Goal: Use online tool/utility: Use online tool/utility

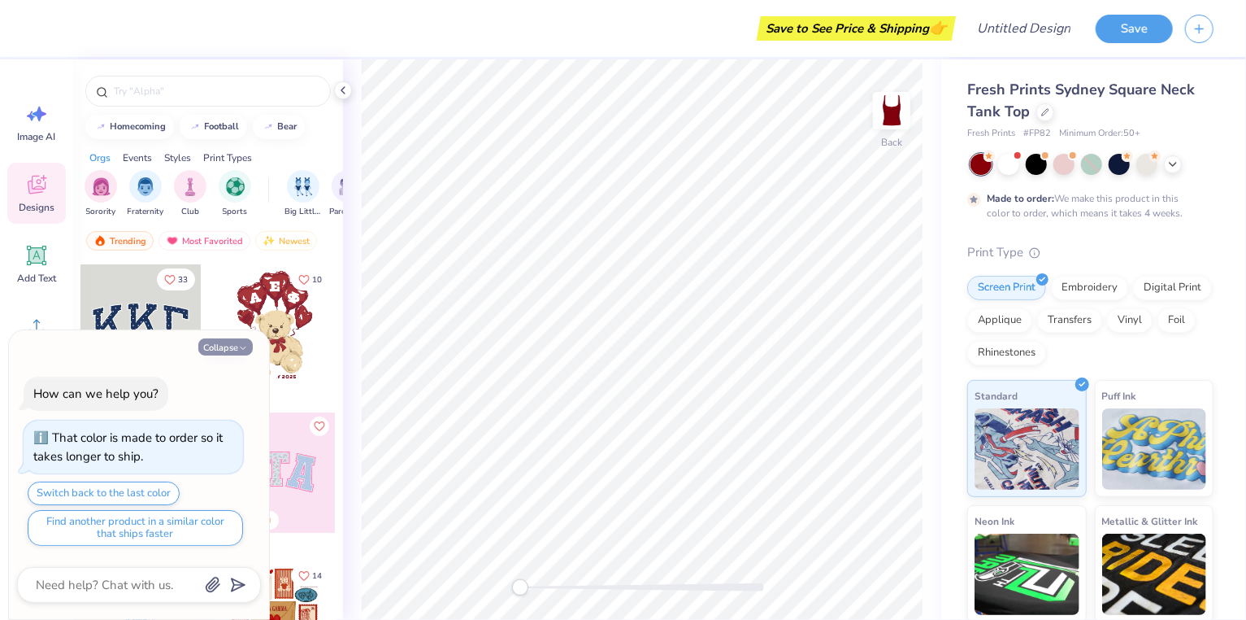
click at [227, 346] on button "Collapse" at bounding box center [225, 346] width 54 height 17
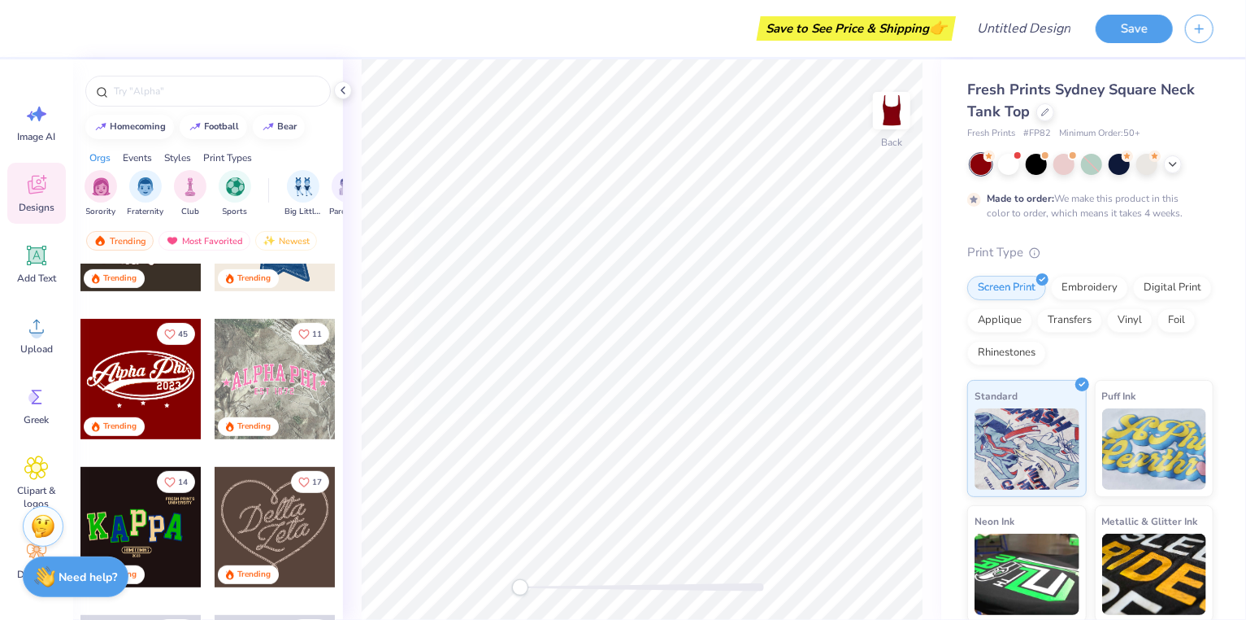
scroll to position [539, 0]
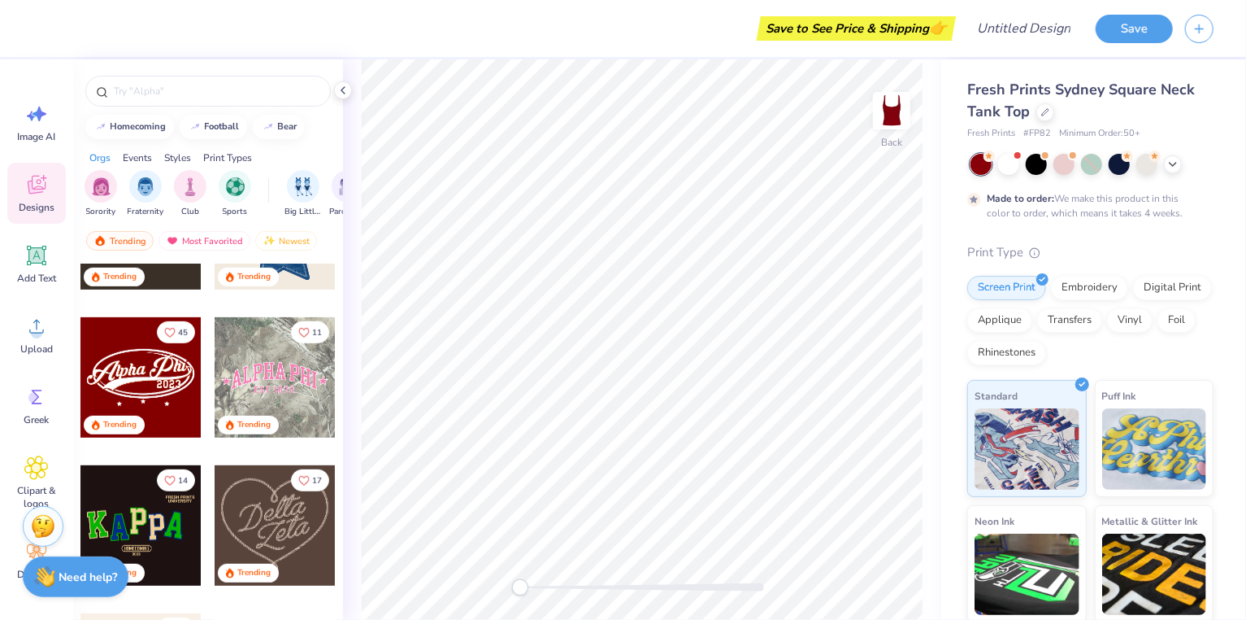
click at [161, 362] on div at bounding box center [140, 377] width 120 height 120
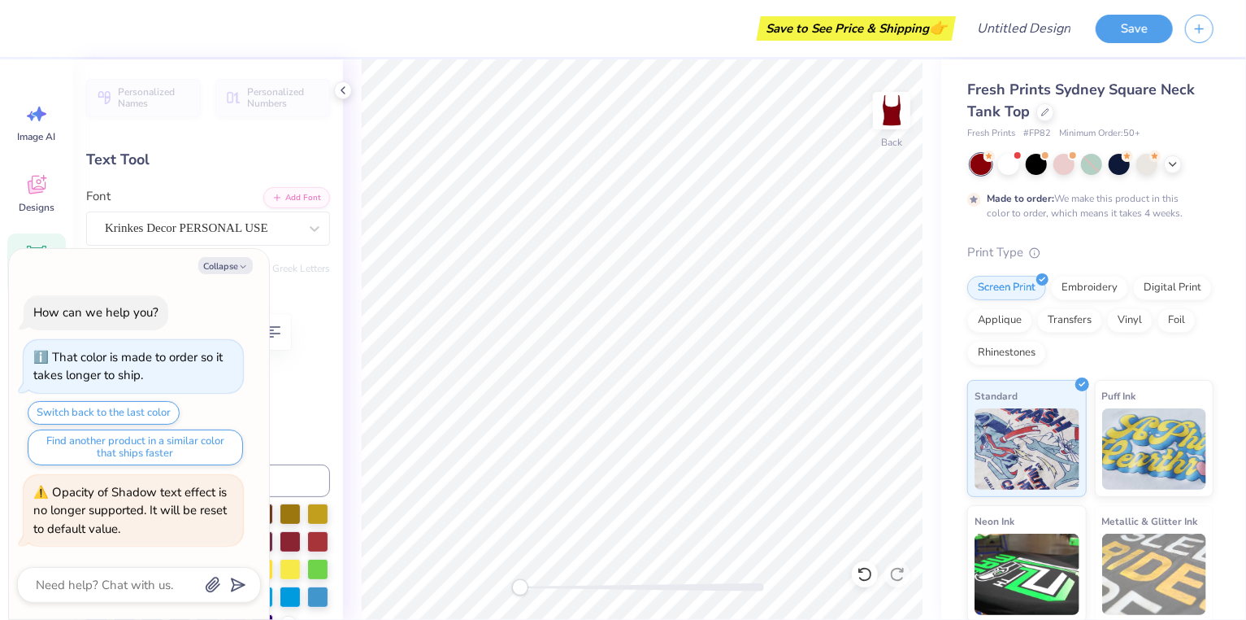
scroll to position [0, 2]
type textarea "x"
type textarea "C0"
type textarea "x"
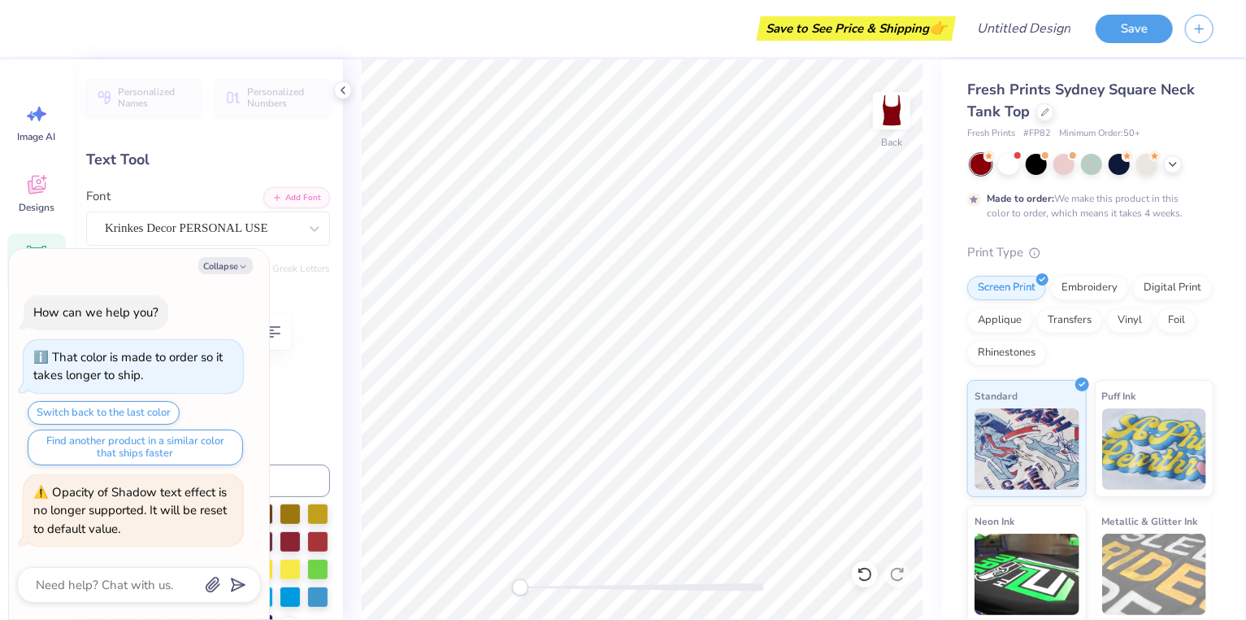
type textarea "CO0"
type textarea "x"
type textarea "C0"
type textarea "x"
type textarea "Co0"
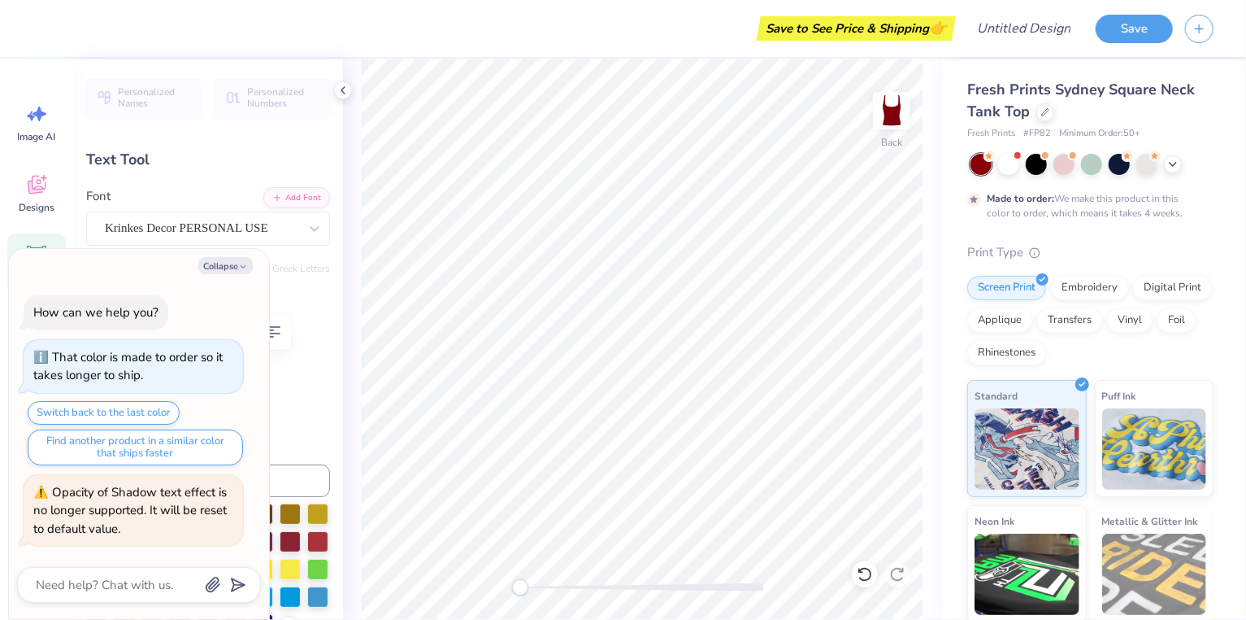
type textarea "x"
type textarea "Col0"
type textarea "x"
type textarea "Colg0"
type textarea "x"
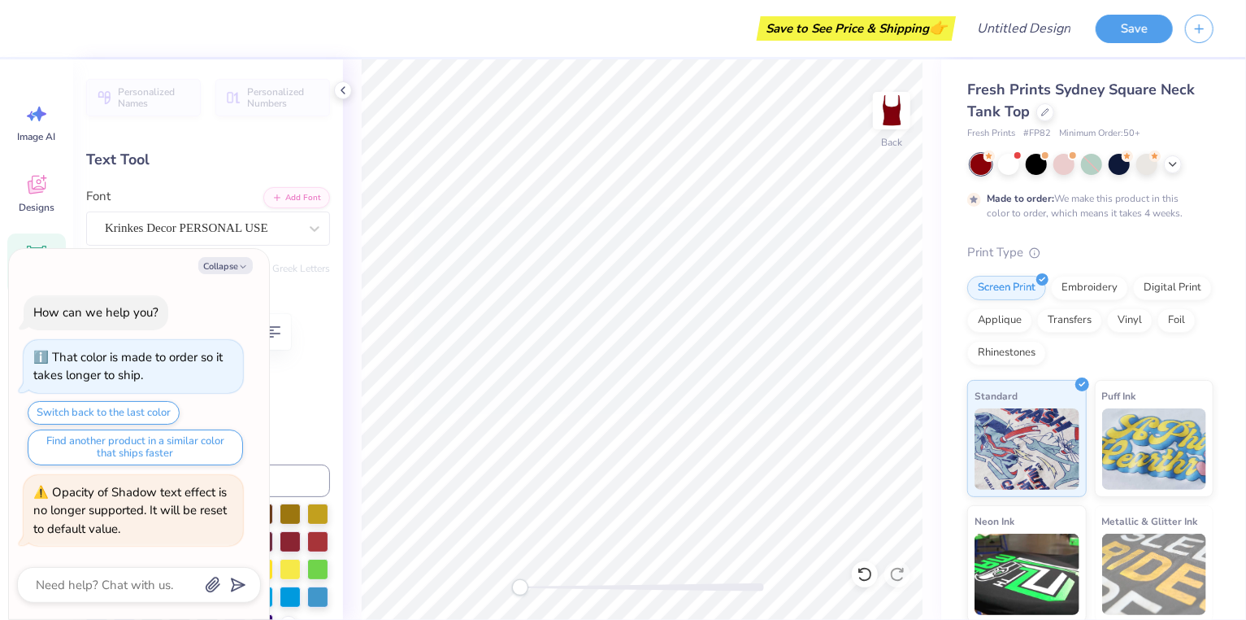
type textarea "Colga0"
type textarea "x"
type textarea "Colgat0"
type textarea "x"
type textarea "Colgate0"
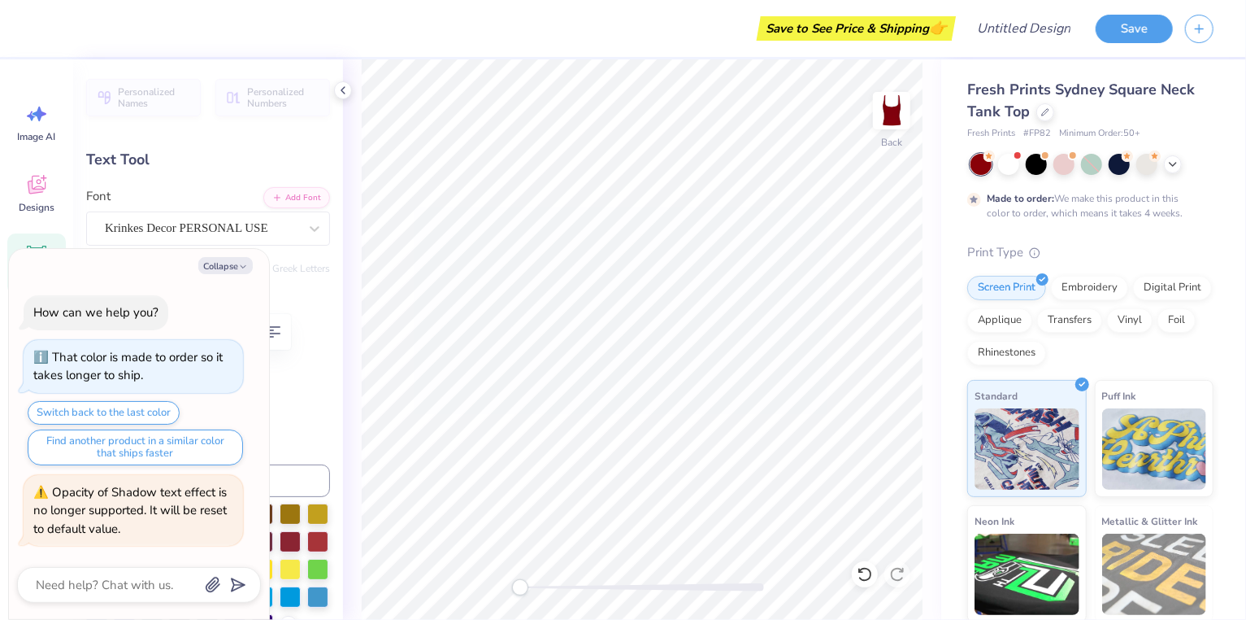
type textarea "x"
type textarea "Colgate 0"
type textarea "x"
type textarea "Colgate D0"
type textarea "x"
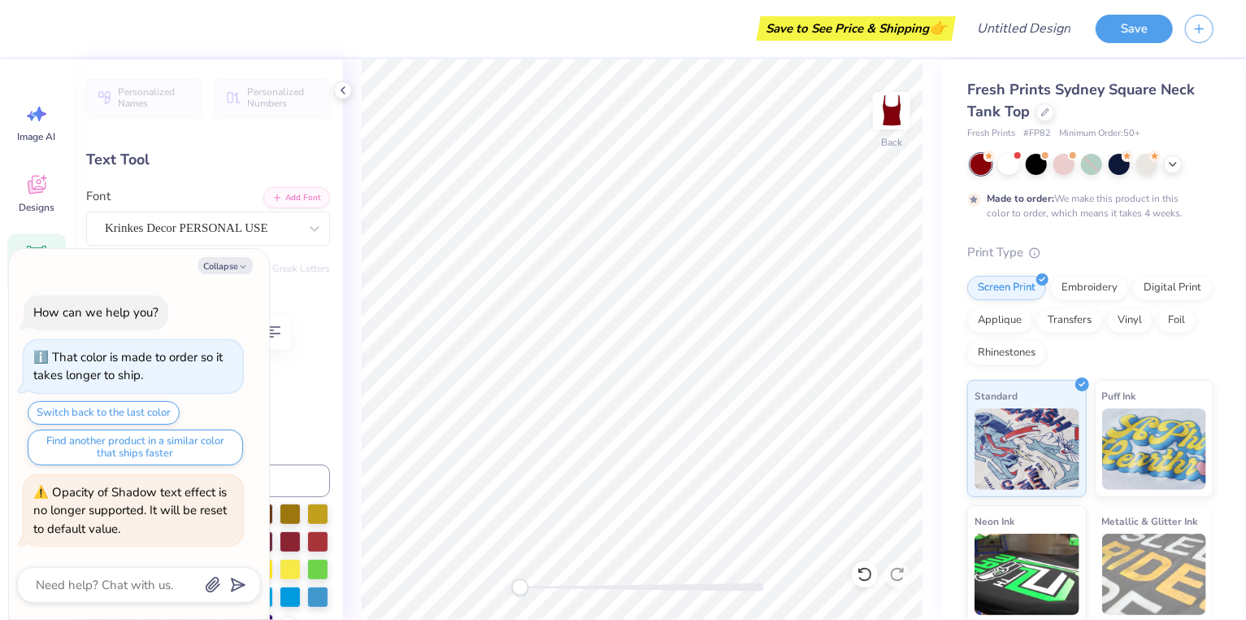
type textarea "Colgate Da0"
type textarea "x"
type textarea "Colgate Dan0"
type textarea "x"
type textarea "Colgate Danc0"
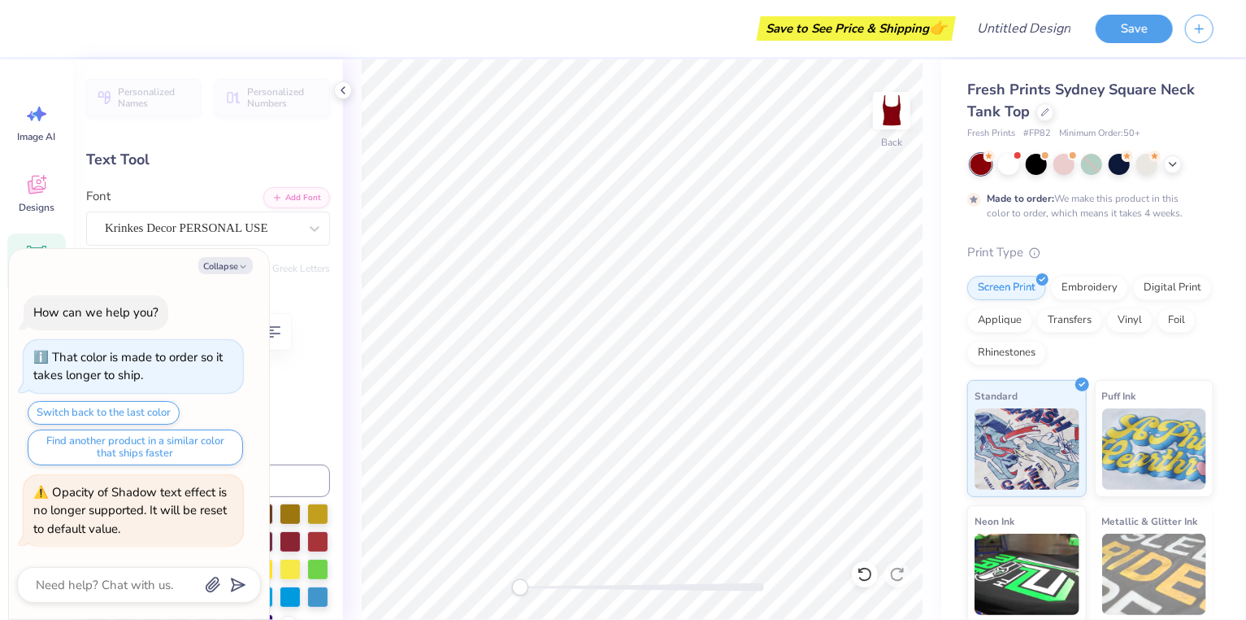
type textarea "x"
type textarea "Colgate Dance 0"
type textarea "x"
type textarea "Colgate Dance T0"
type textarea "x"
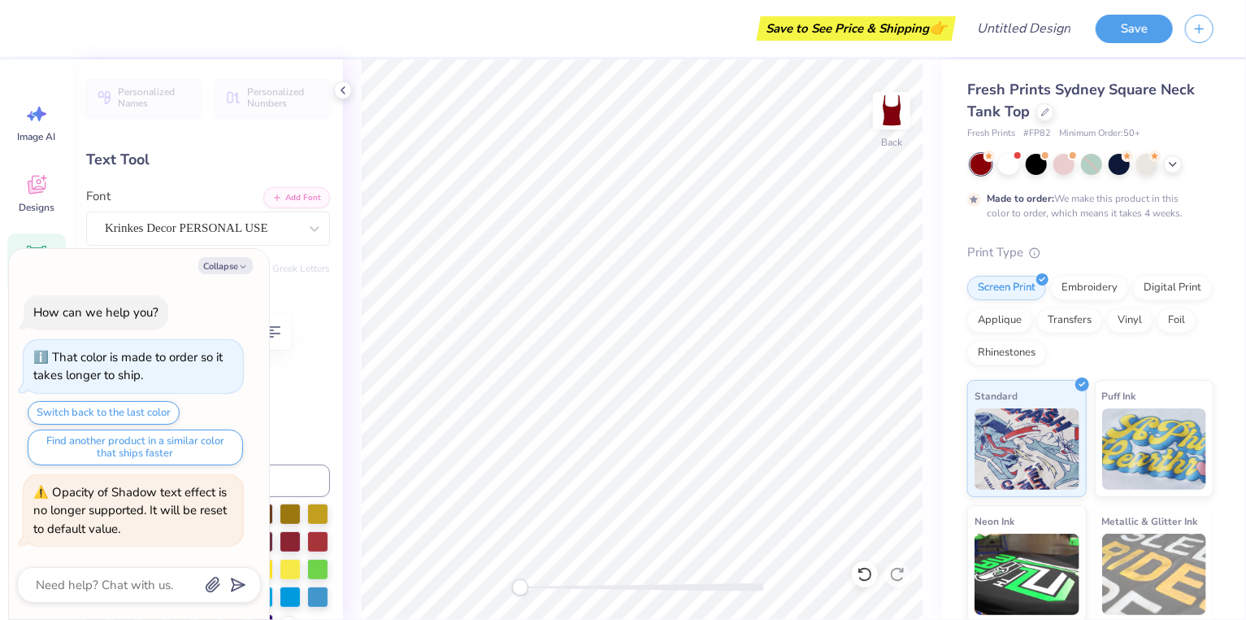
type textarea "Colgate Dance Te0"
type textarea "x"
type textarea "Colgate Dance Tea0"
type textarea "x"
type textarea "Colgate Dance Team0"
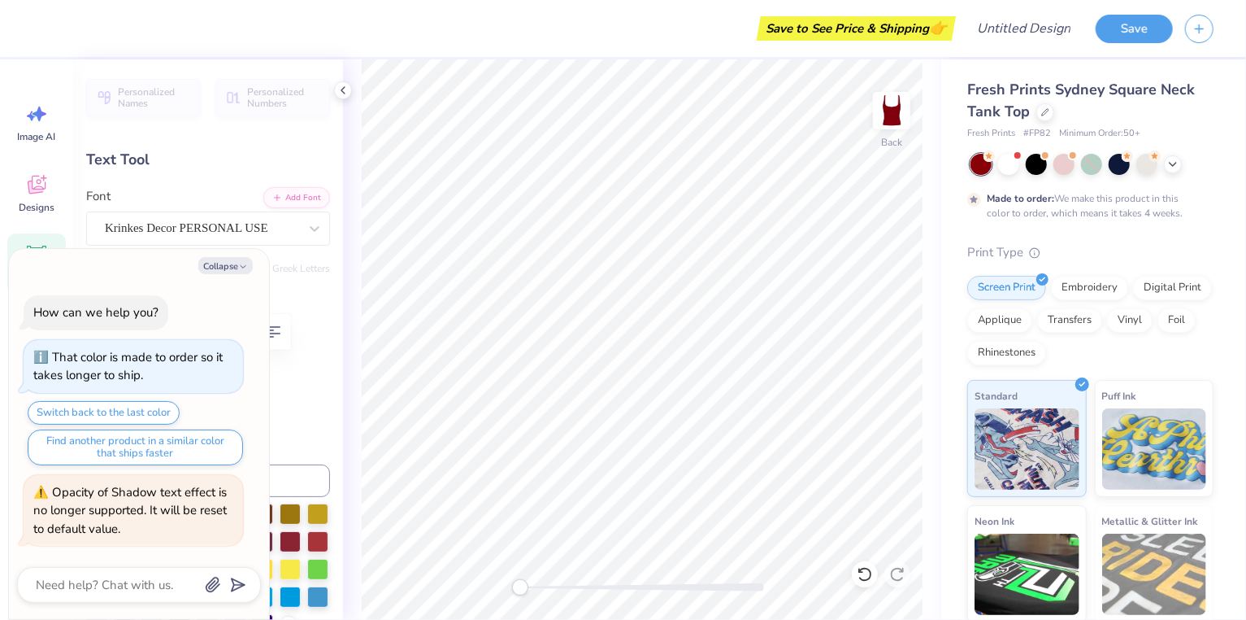
scroll to position [0, 6]
type textarea "x"
type input "1.58"
type input "0.58"
type input "4.99"
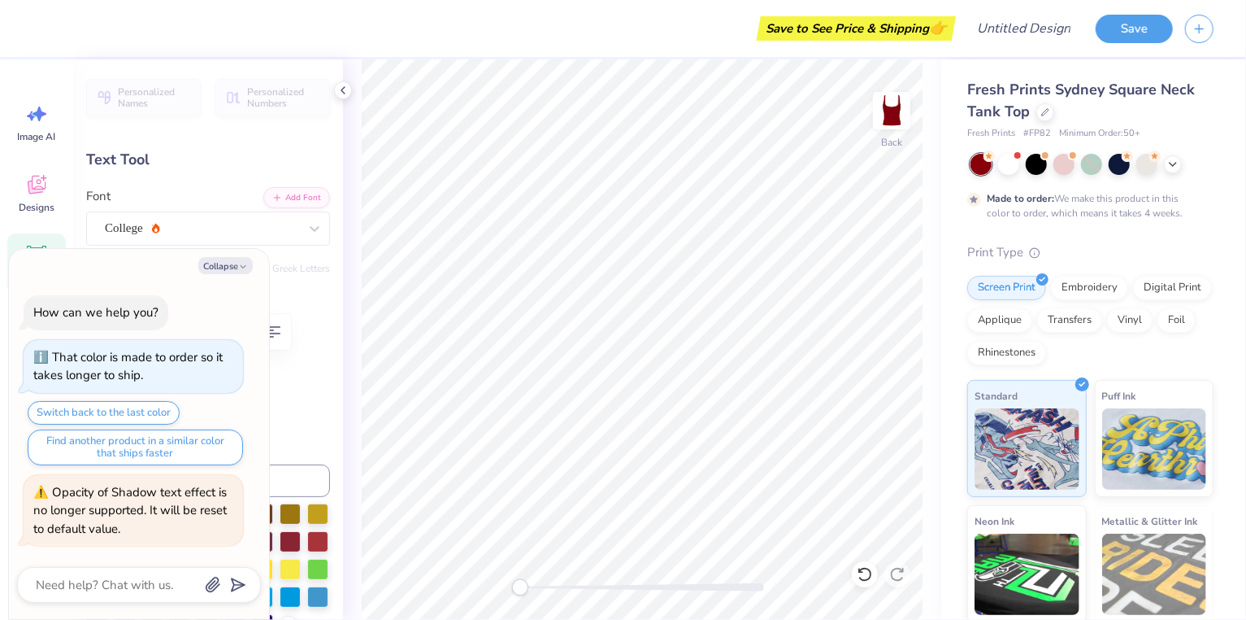
type input "0.0"
type textarea "x"
type textarea "202"
type textarea "x"
type textarea "2025"
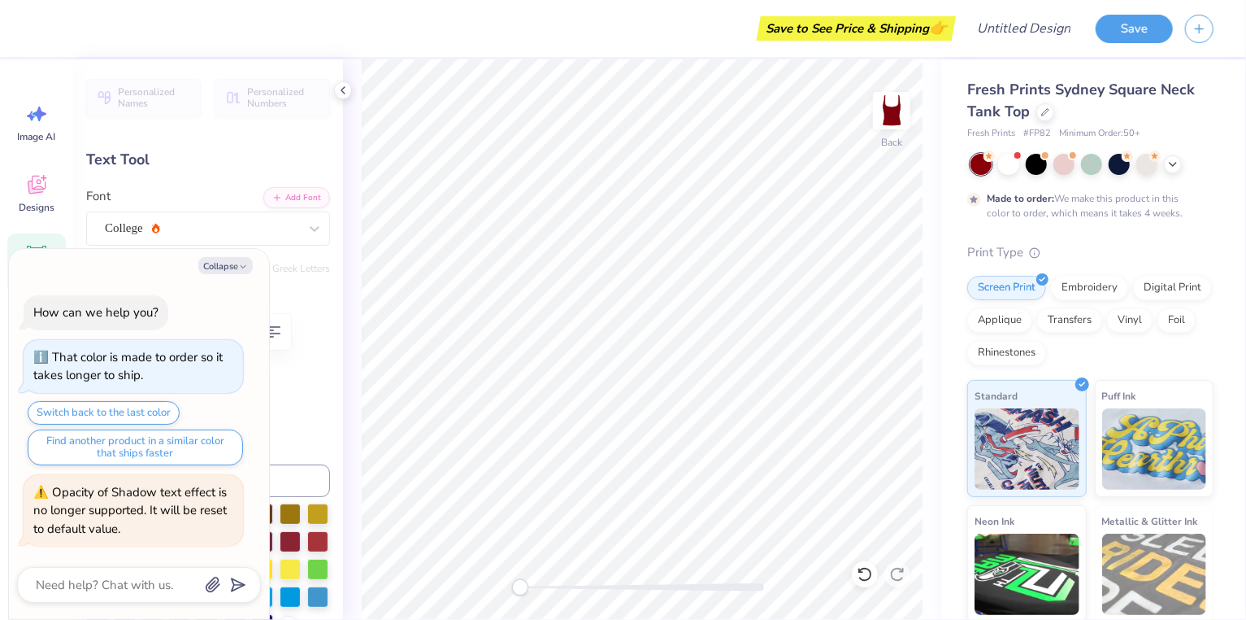
scroll to position [0, 0]
type textarea "x"
type input "7.01"
type input "1.44"
type input "3.52"
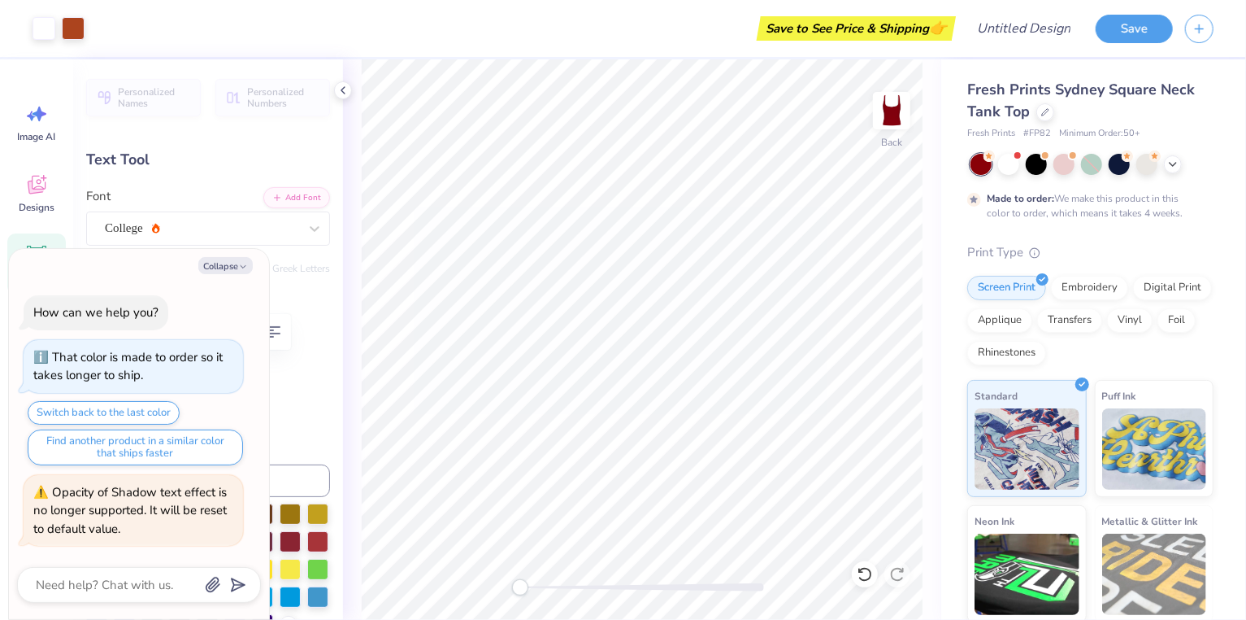
type input "-4.6"
type textarea "x"
type input "0.0"
click at [245, 267] on icon "button" at bounding box center [243, 267] width 10 height 10
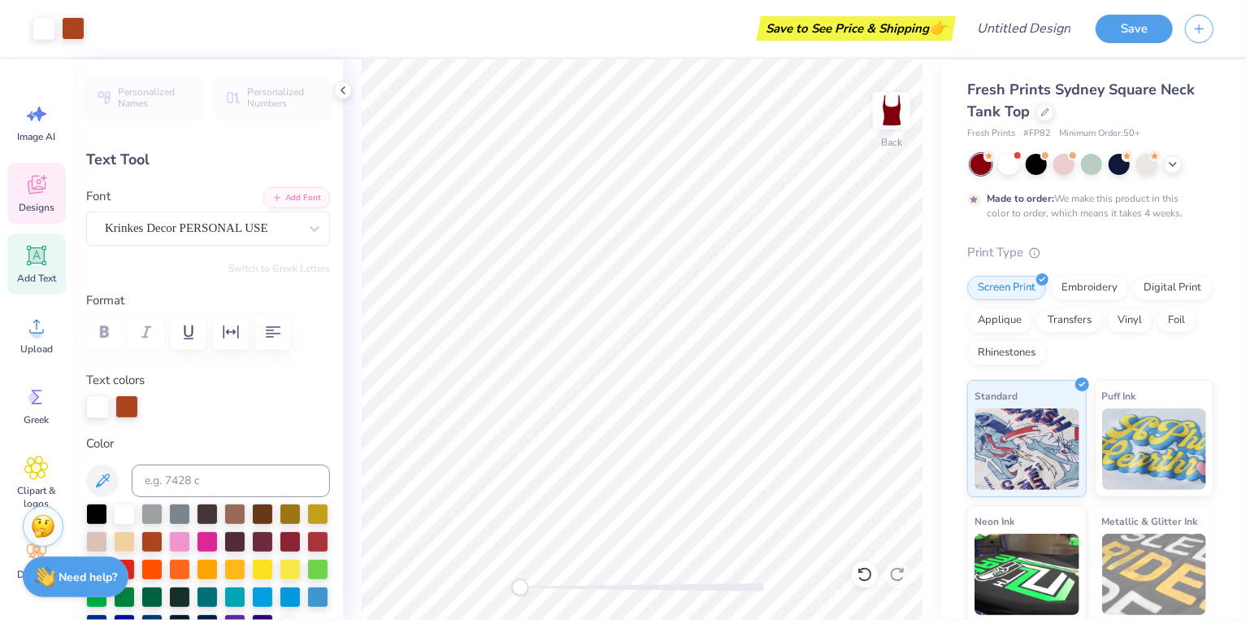
click at [43, 182] on icon at bounding box center [36, 184] width 24 height 24
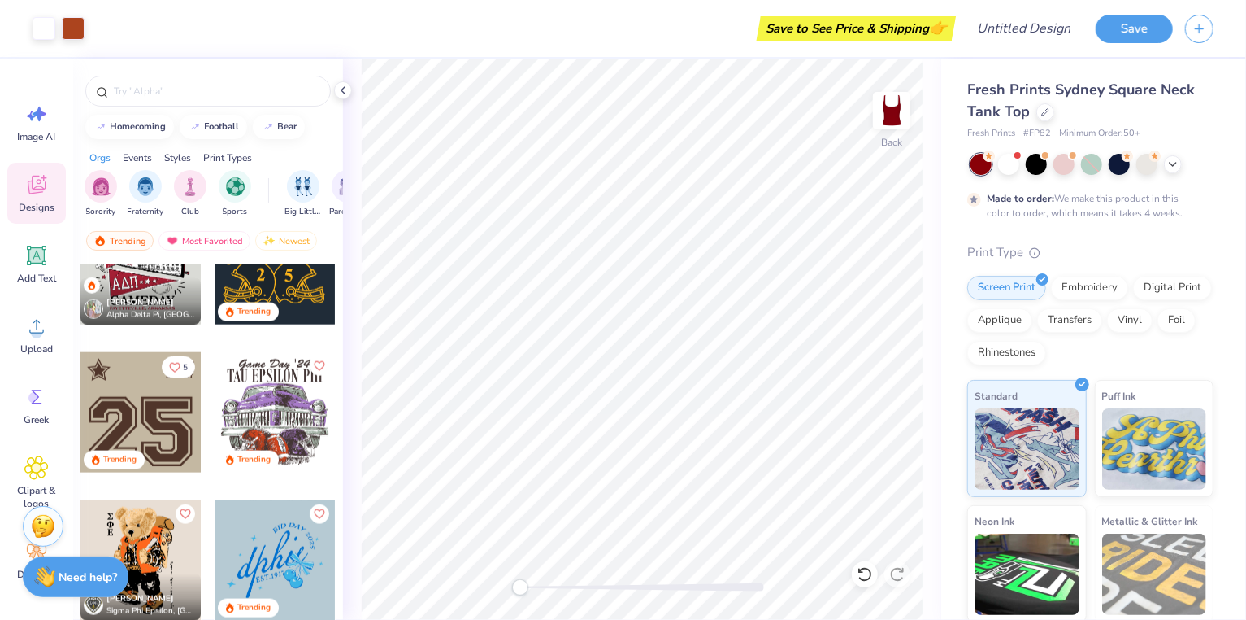
scroll to position [1246, 0]
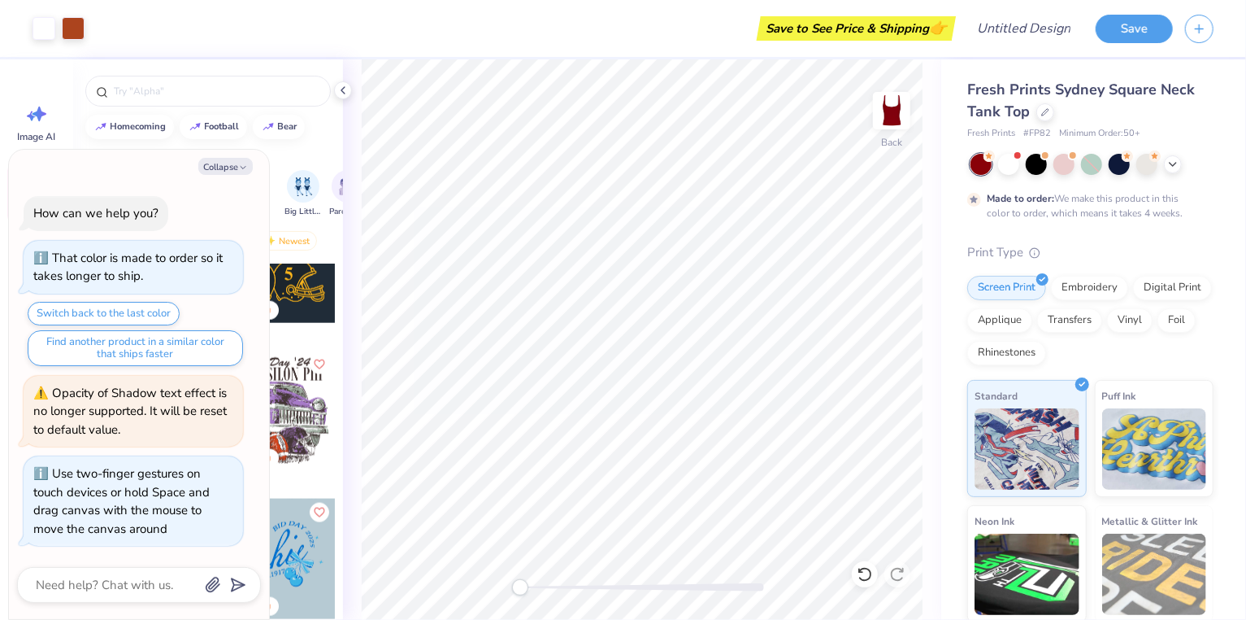
click at [505, 587] on div "Back" at bounding box center [642, 339] width 598 height 560
click at [893, 114] on img at bounding box center [891, 110] width 65 height 65
click at [237, 167] on button "Collapse" at bounding box center [225, 166] width 54 height 17
type textarea "x"
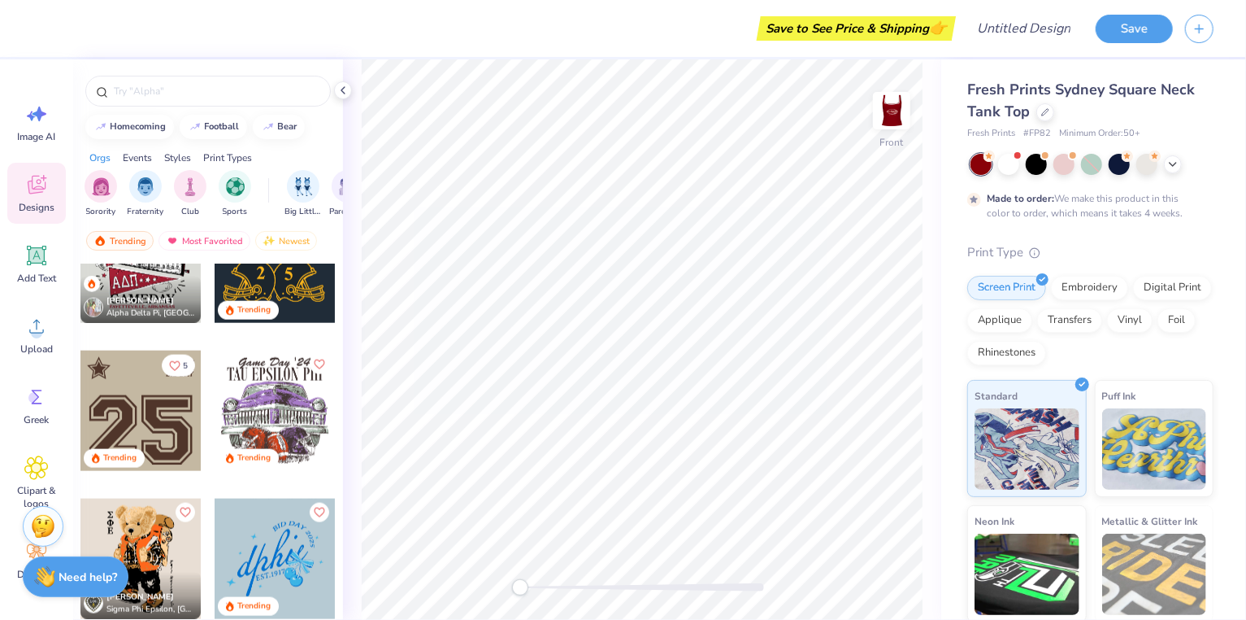
click at [153, 420] on div at bounding box center [140, 410] width 120 height 120
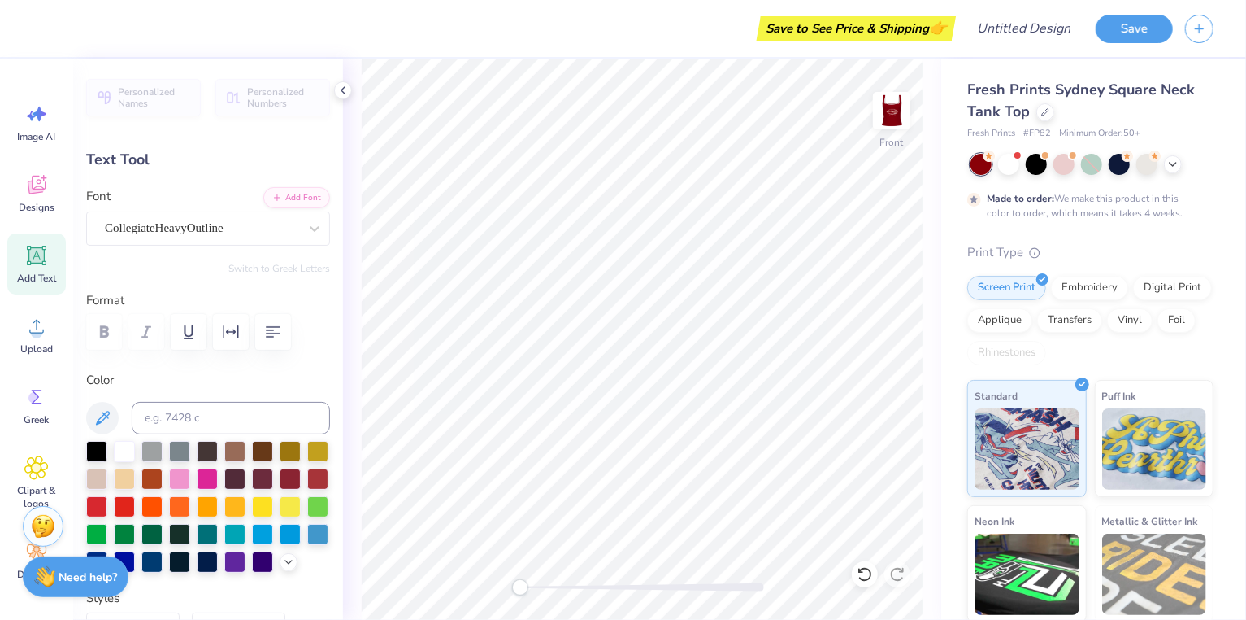
type textarea "2"
type textarea "13"
type input "1.88"
type input "0.63"
type input "3.24"
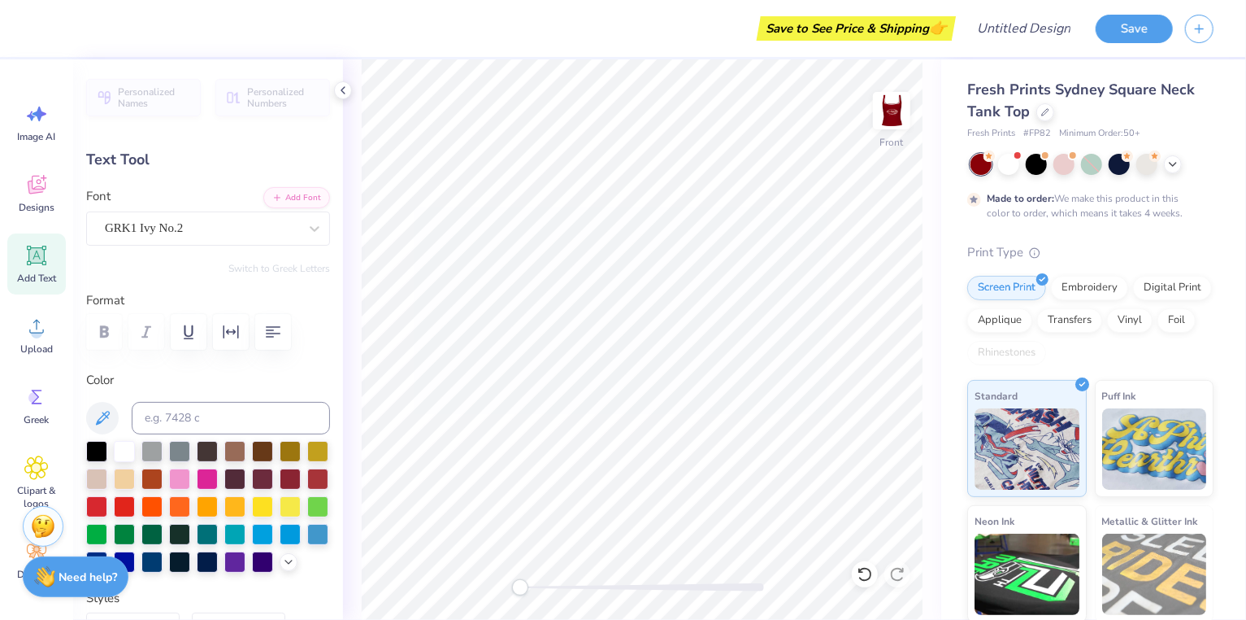
type input "1.80"
type input "0.36"
type input "3.92"
click at [124, 447] on div at bounding box center [124, 449] width 21 height 21
click at [901, 107] on img at bounding box center [891, 110] width 65 height 65
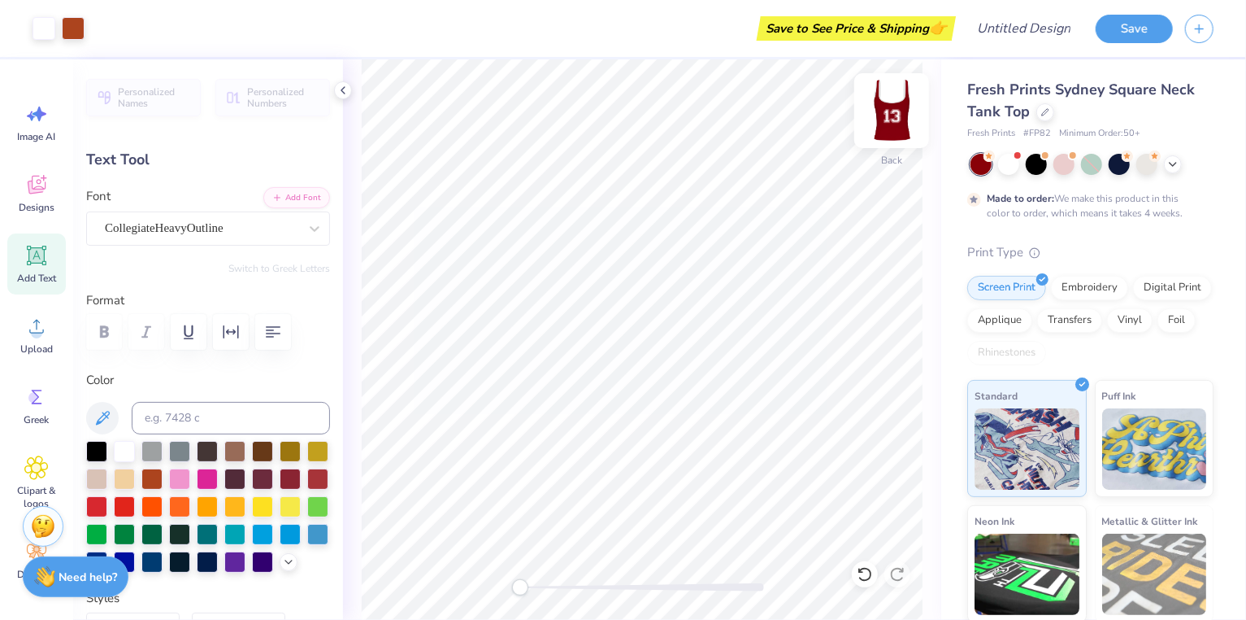
click at [883, 109] on img at bounding box center [891, 110] width 65 height 65
click at [897, 120] on img at bounding box center [891, 110] width 65 height 65
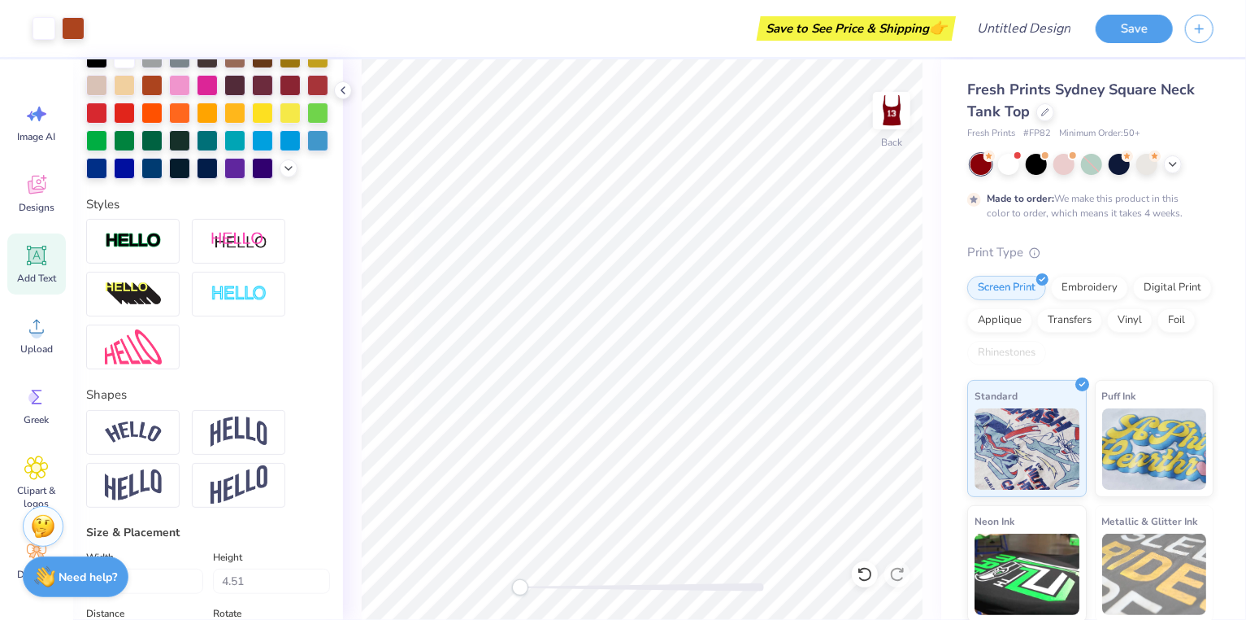
scroll to position [296, 0]
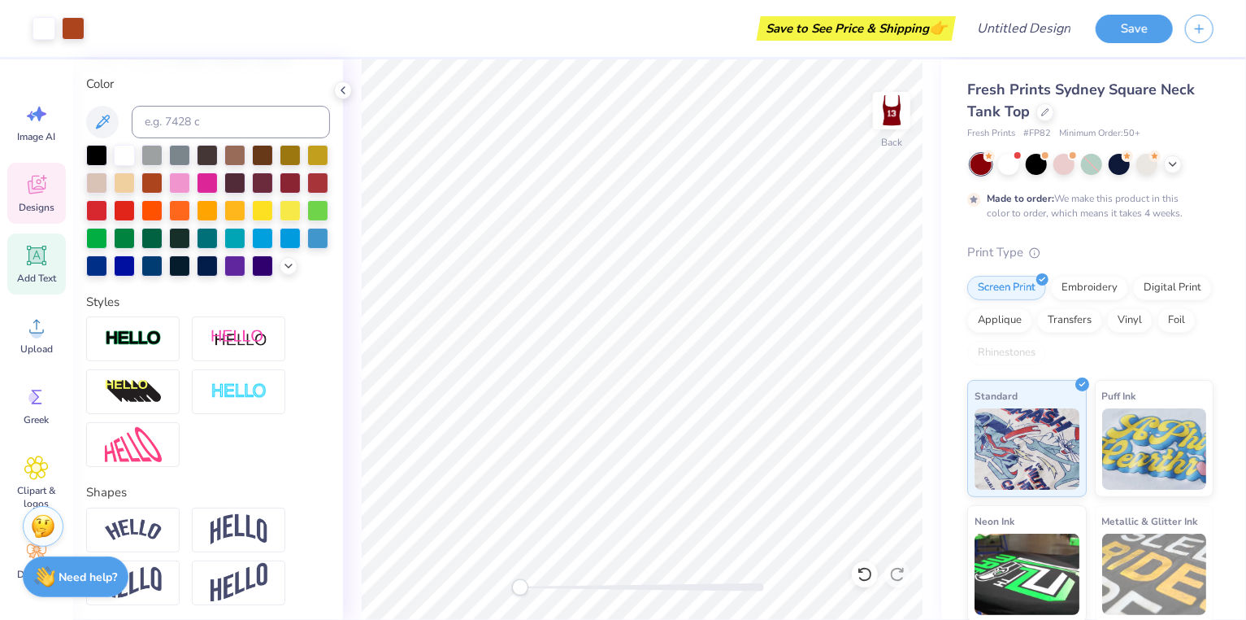
click at [41, 203] on span "Designs" at bounding box center [37, 207] width 36 height 13
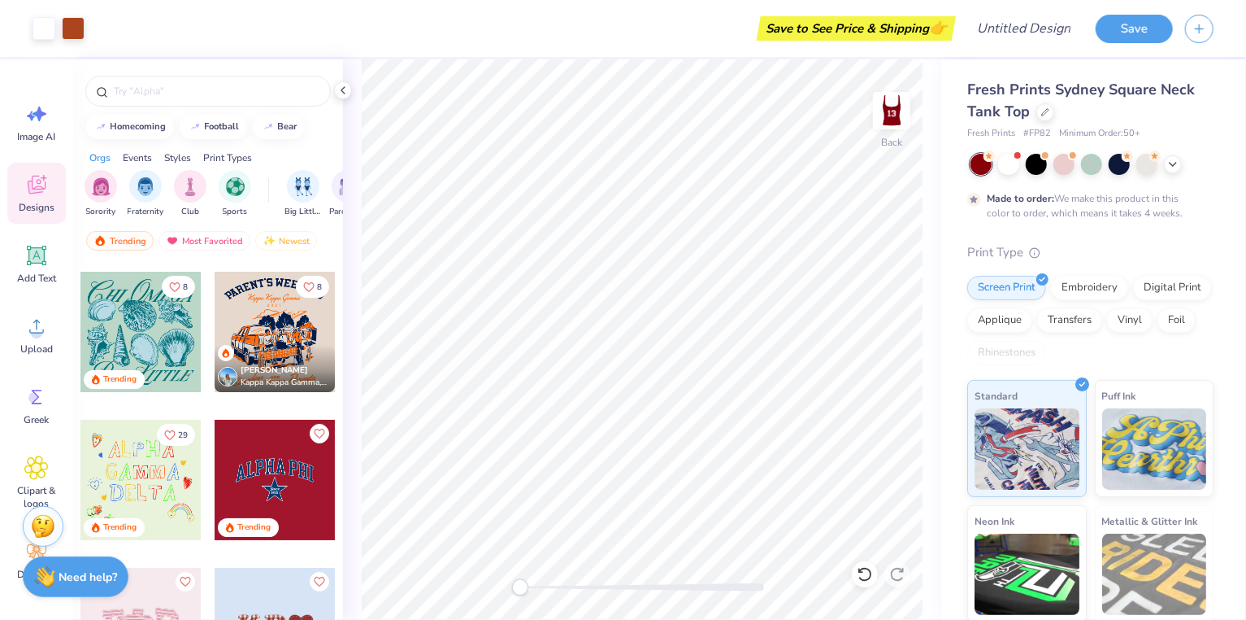
scroll to position [3841, 0]
click at [300, 462] on div at bounding box center [275, 479] width 120 height 120
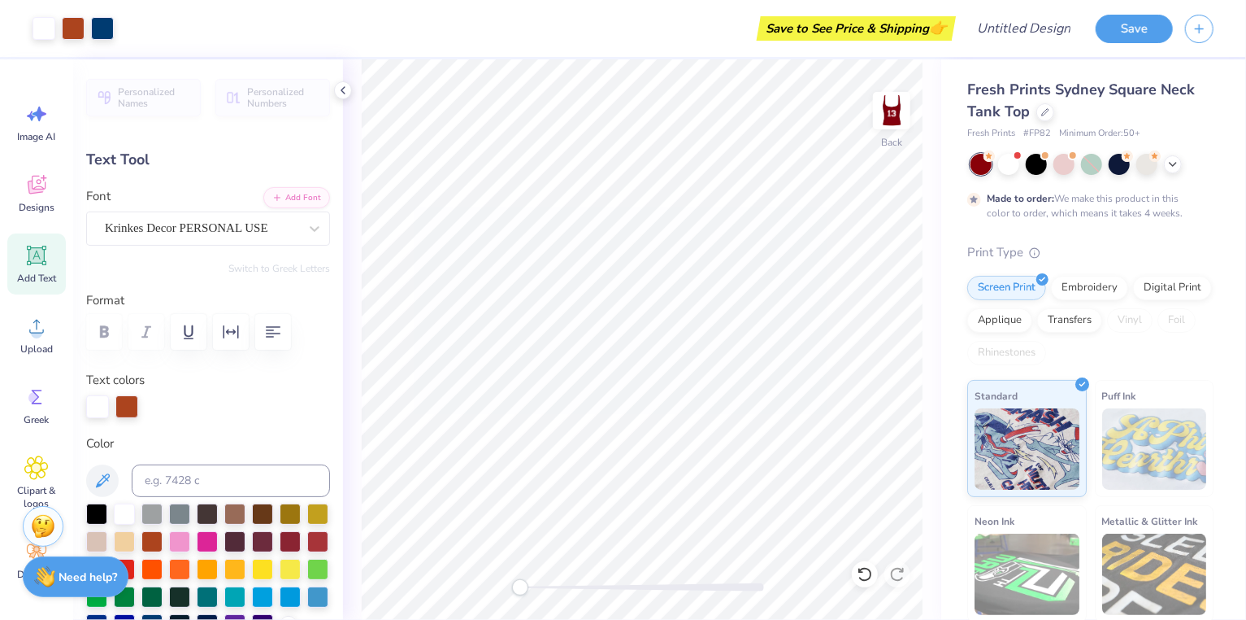
type input "0.0"
type input "1.55"
type input "0.56"
type input "5.05"
type input "5.02"
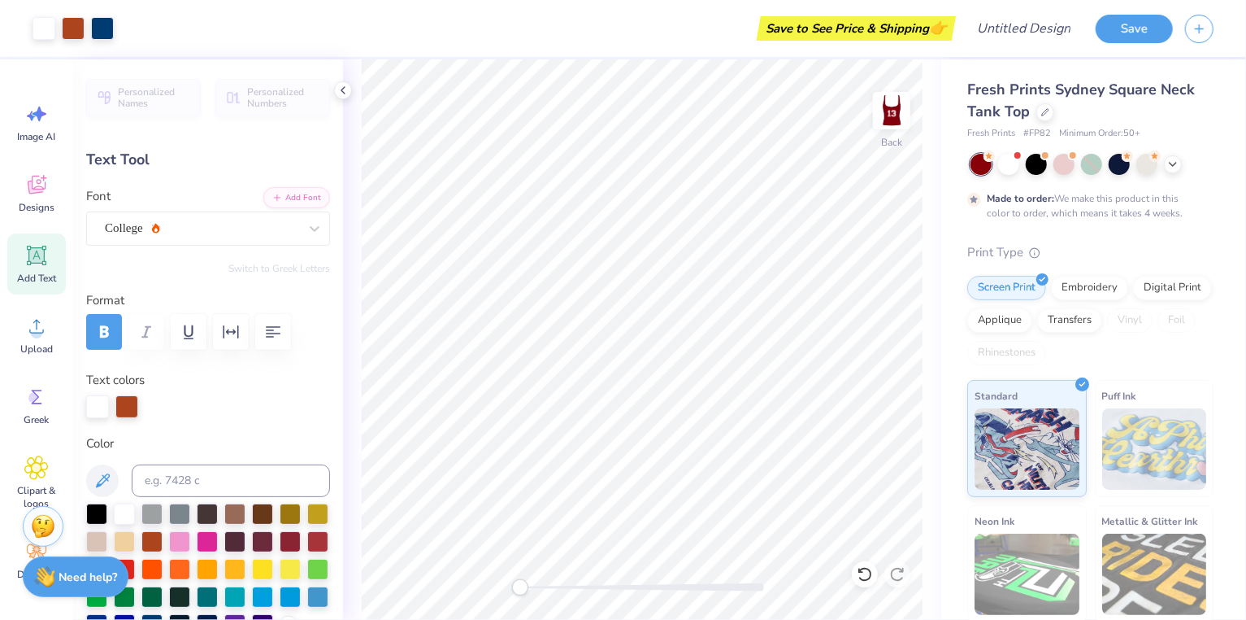
type input "1.54"
type input "3.00"
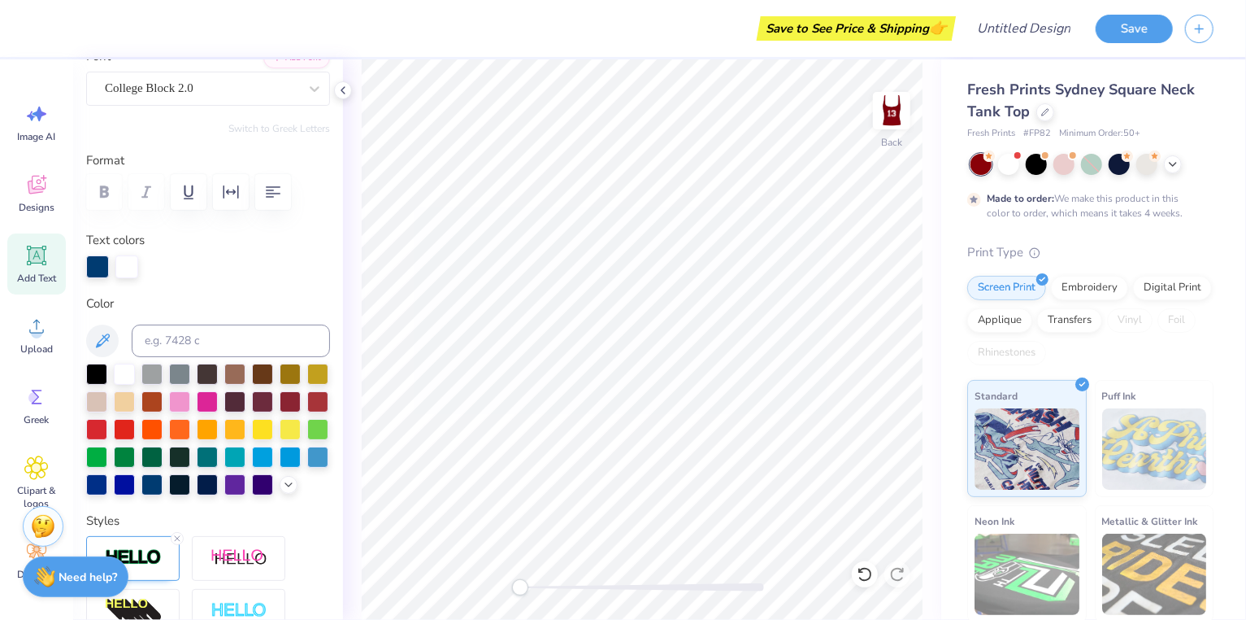
scroll to position [131, 0]
